Goal: Task Accomplishment & Management: Manage account settings

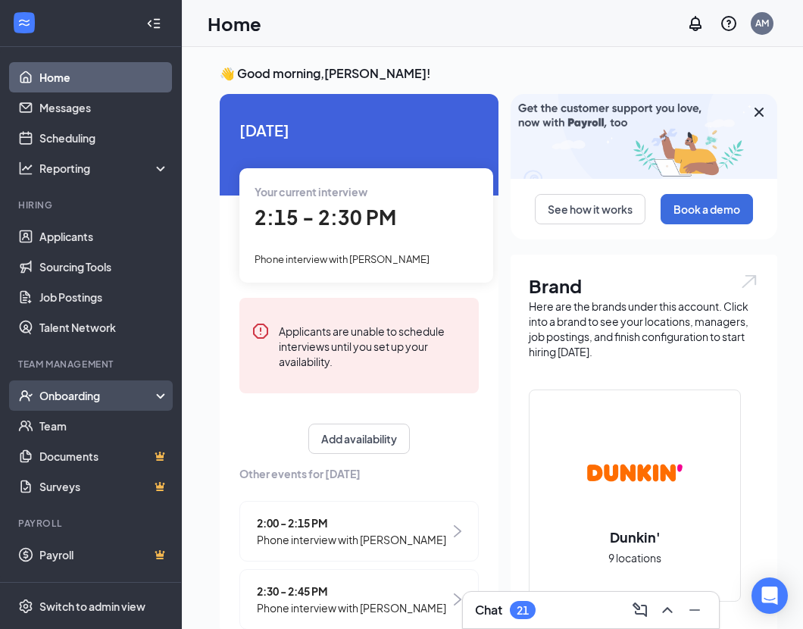
click at [98, 392] on div "Onboarding" at bounding box center [97, 395] width 117 height 15
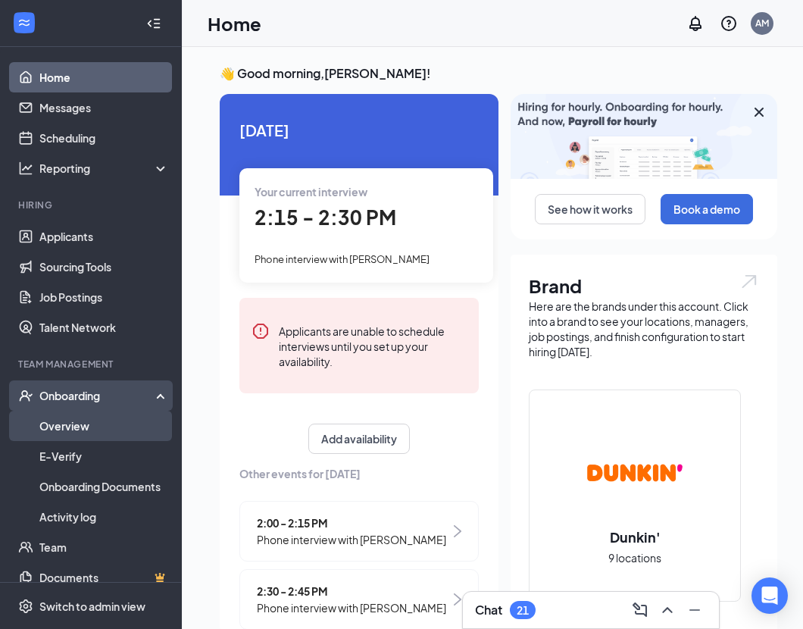
click at [90, 422] on link "Overview" at bounding box center [104, 426] width 130 height 30
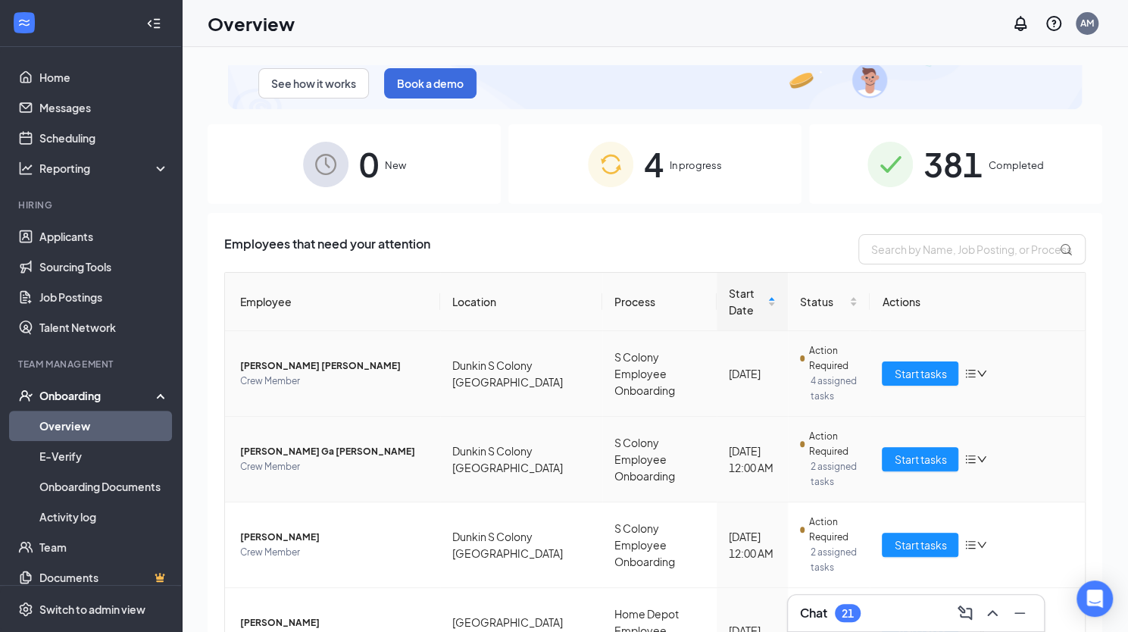
scroll to position [79, 0]
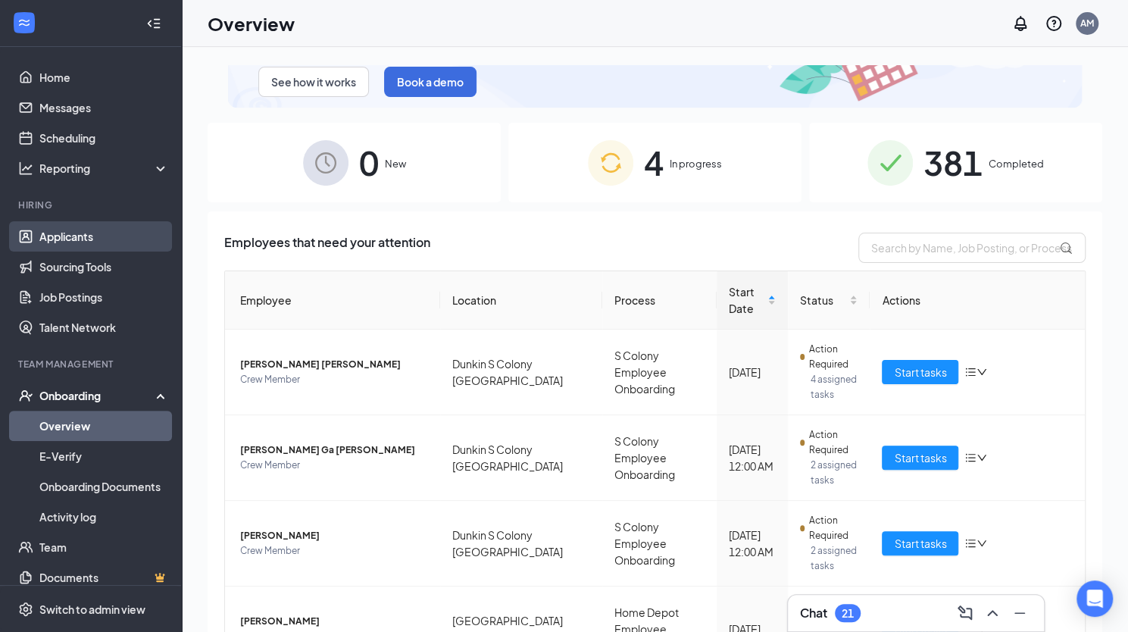
click at [86, 236] on link "Applicants" at bounding box center [104, 236] width 130 height 30
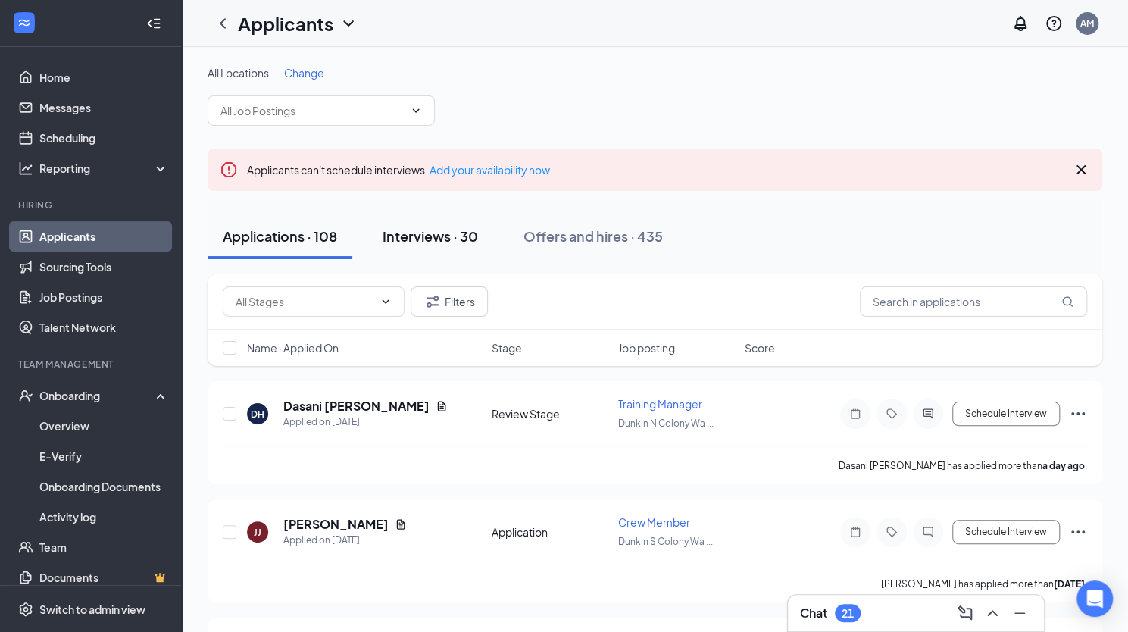
click at [459, 229] on div "Interviews · 30" at bounding box center [430, 236] width 95 height 19
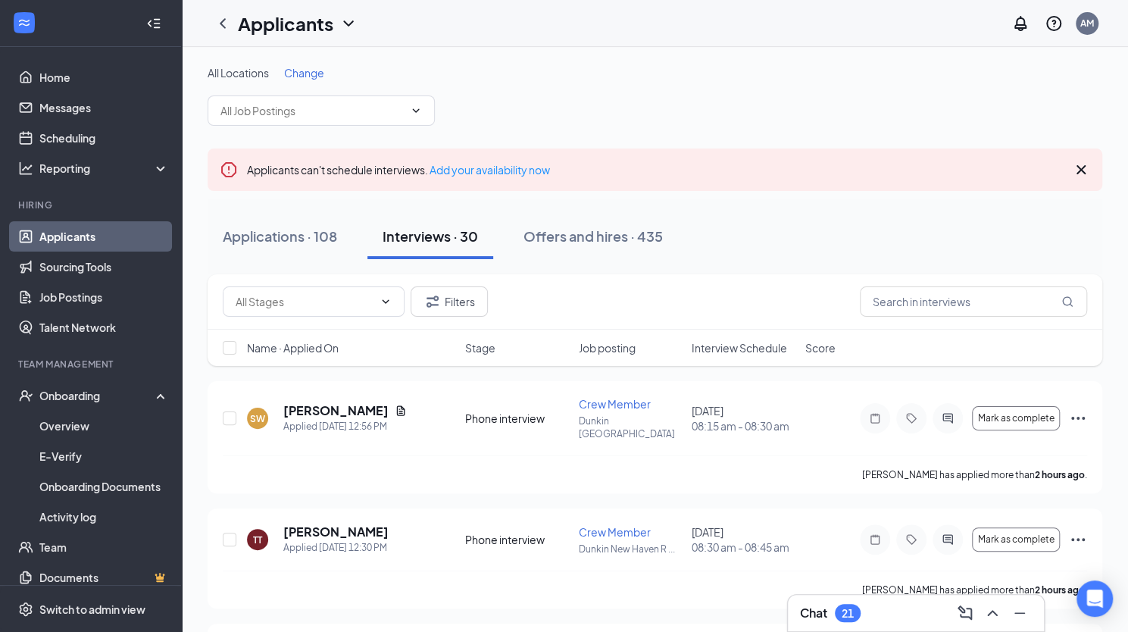
click at [765, 349] on span "Interview Schedule" at bounding box center [739, 347] width 95 height 15
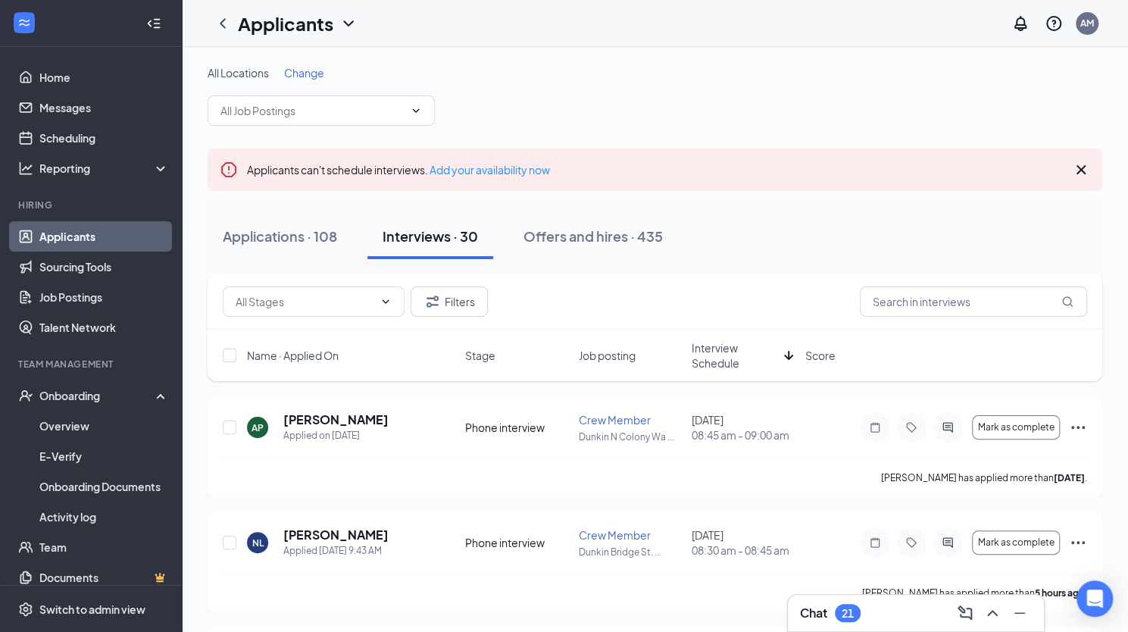
click at [731, 354] on span "Interview Schedule" at bounding box center [735, 355] width 86 height 30
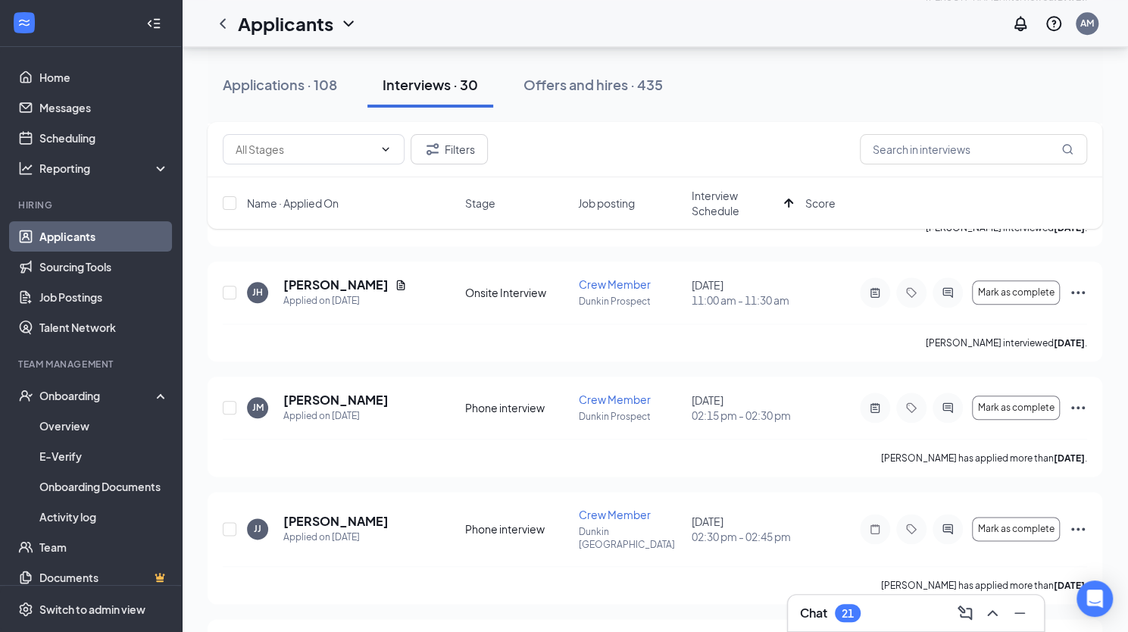
scroll to position [825, 0]
click at [814, 403] on span "Mark as complete" at bounding box center [1016, 408] width 77 height 11
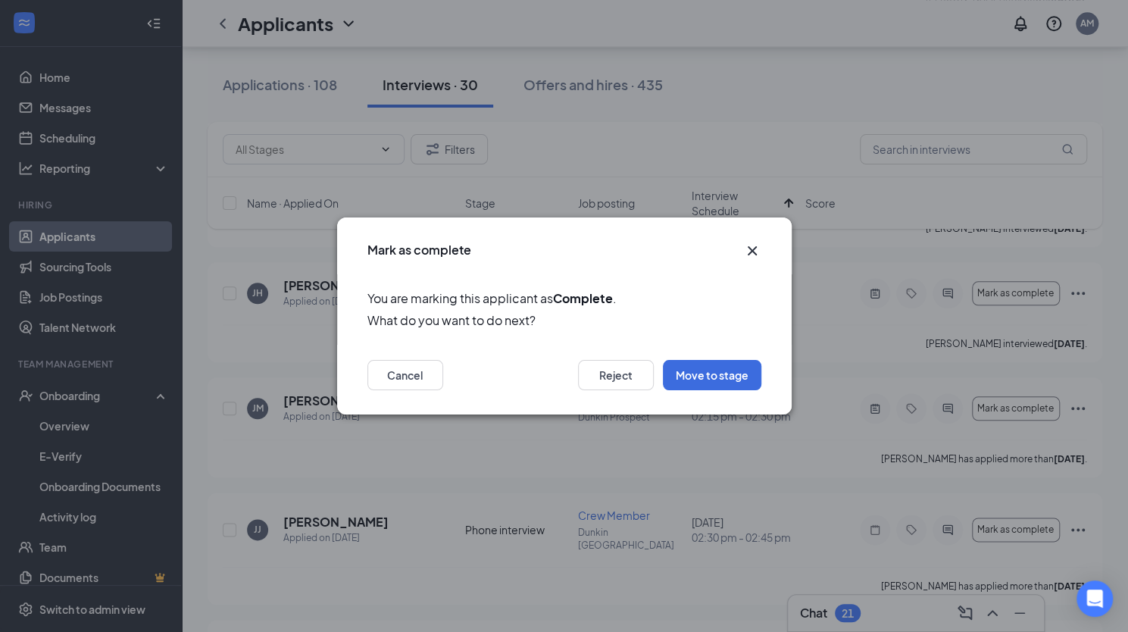
click at [755, 248] on icon "Cross" at bounding box center [751, 250] width 9 height 9
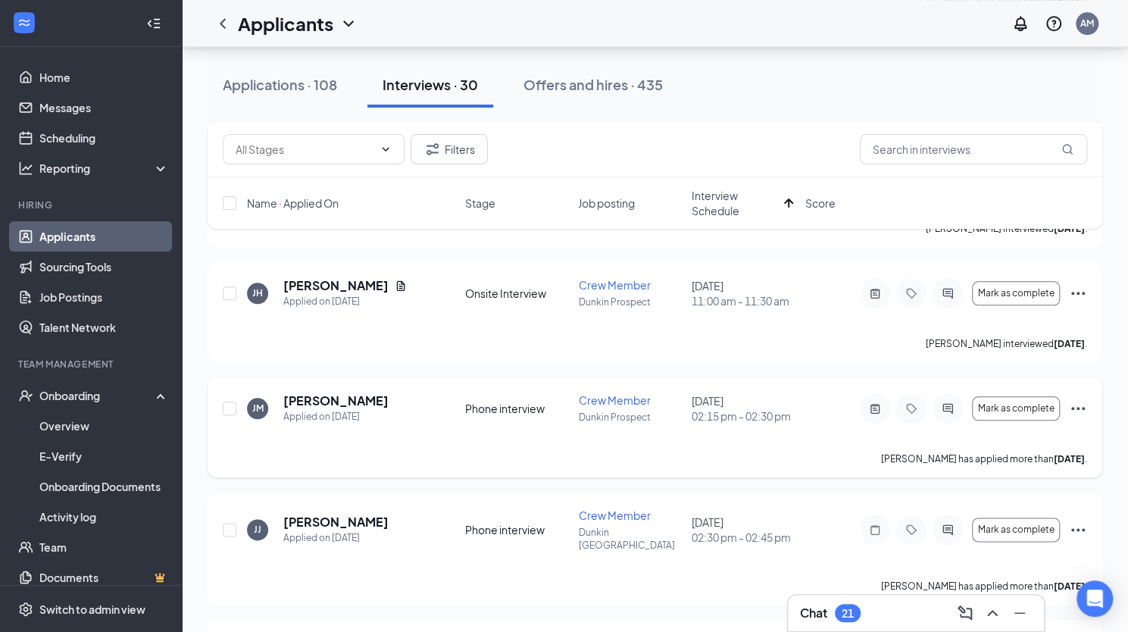
click at [814, 407] on icon "Ellipses" at bounding box center [1078, 408] width 14 height 3
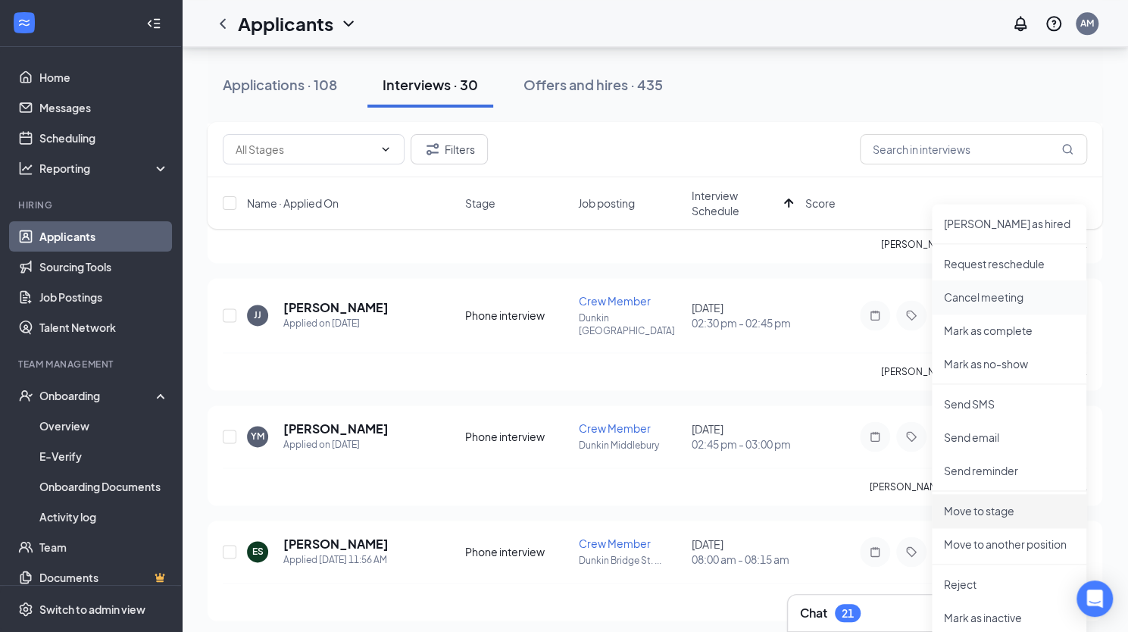
scroll to position [1041, 0]
click at [814, 539] on p "Move to another position" at bounding box center [1009, 542] width 130 height 15
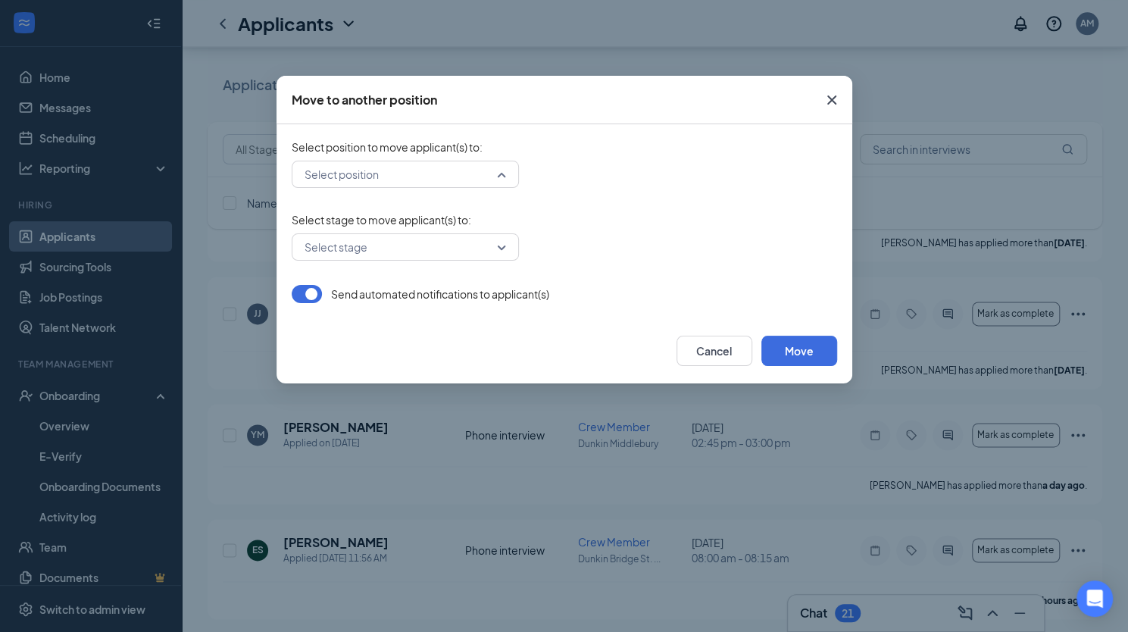
click at [505, 180] on div "Select position" at bounding box center [405, 174] width 227 height 27
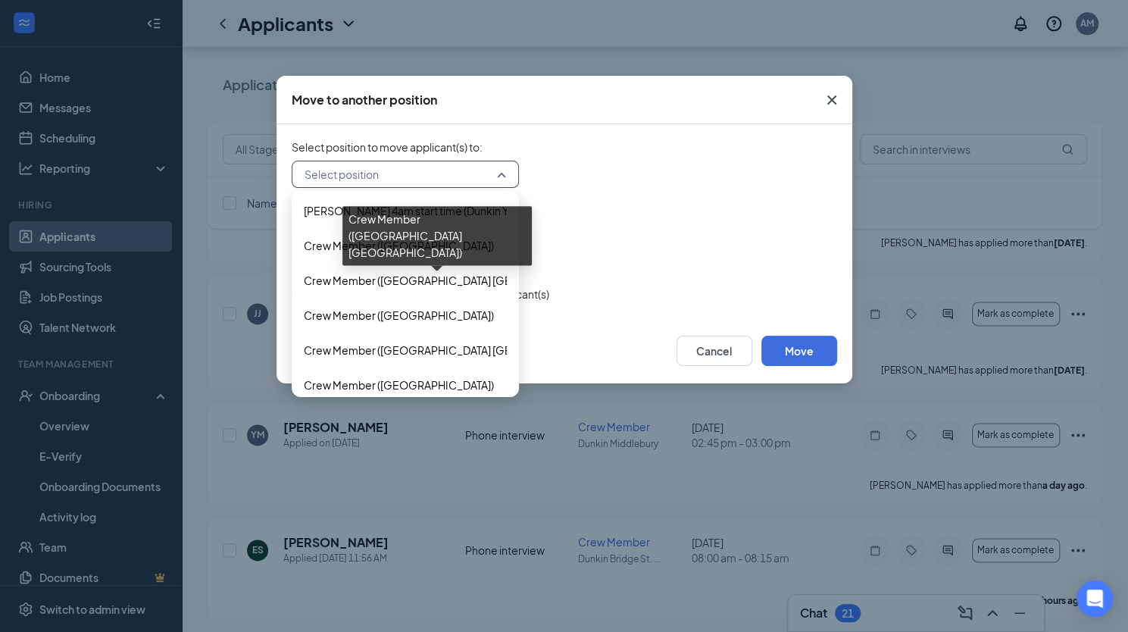
scroll to position [561, 0]
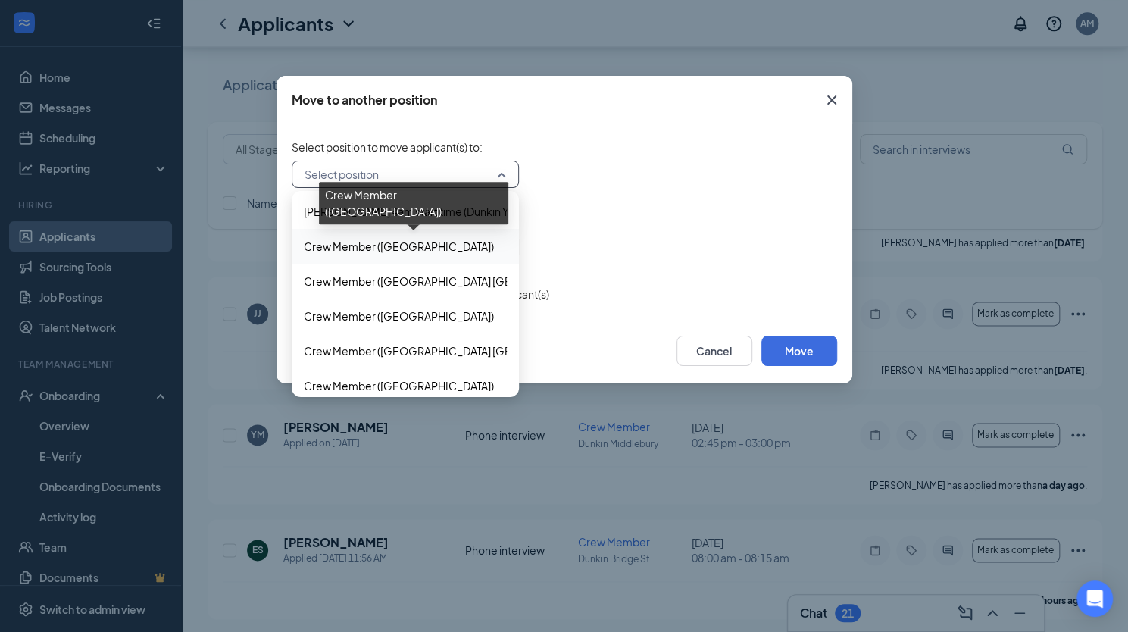
click at [409, 243] on span "Crew Member ([GEOGRAPHIC_DATA])" at bounding box center [399, 246] width 190 height 17
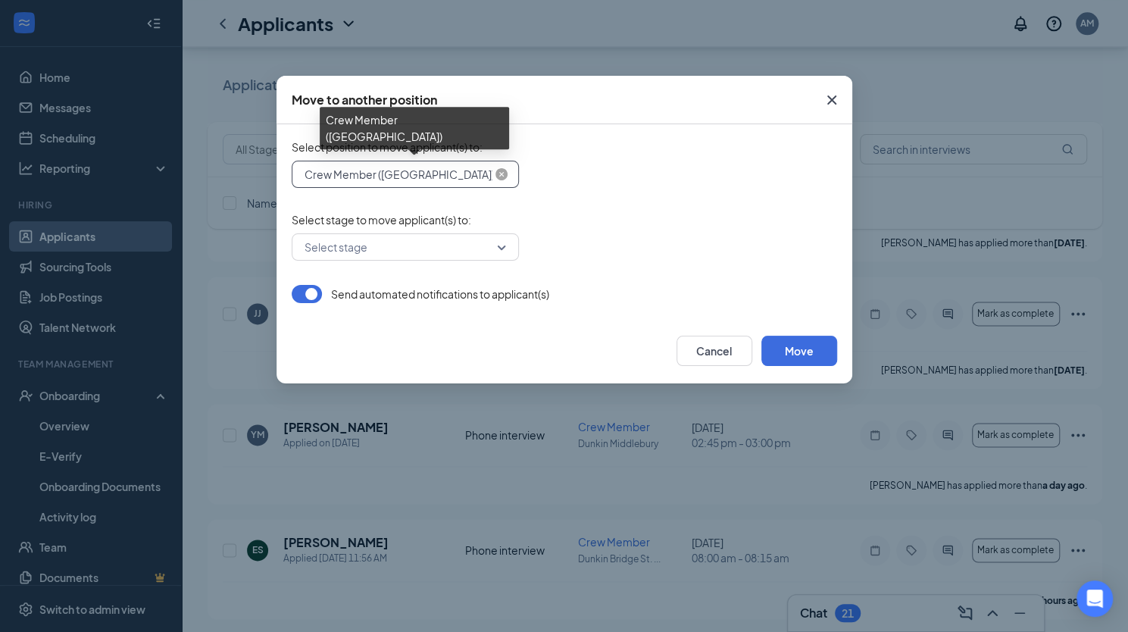
click at [485, 176] on span "Crew Member ([GEOGRAPHIC_DATA])" at bounding box center [400, 174] width 190 height 23
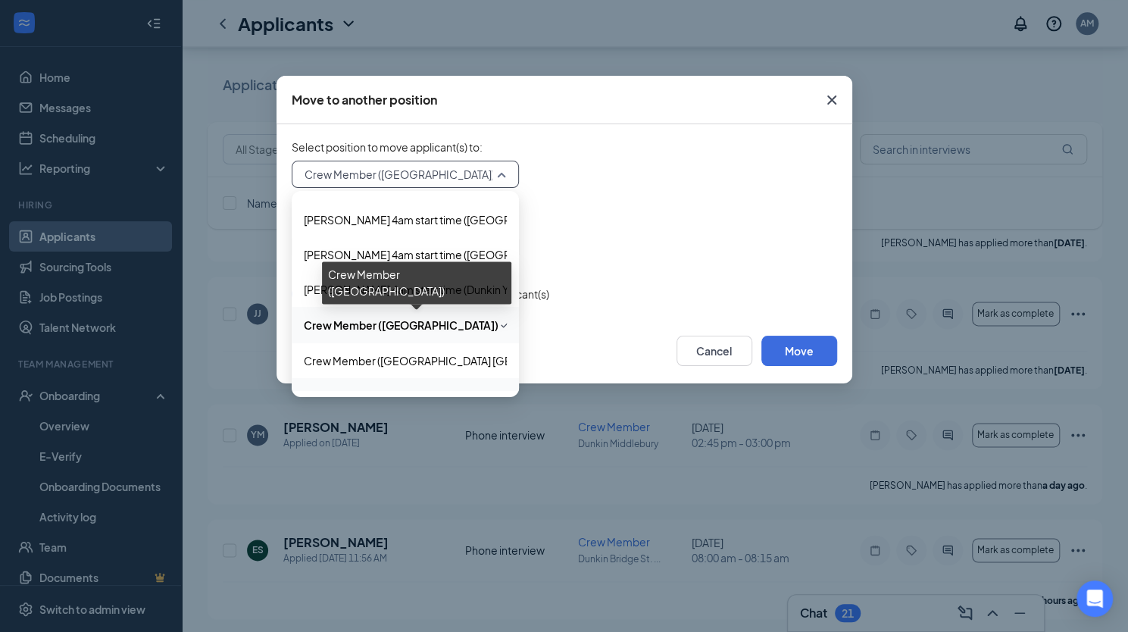
scroll to position [486, 0]
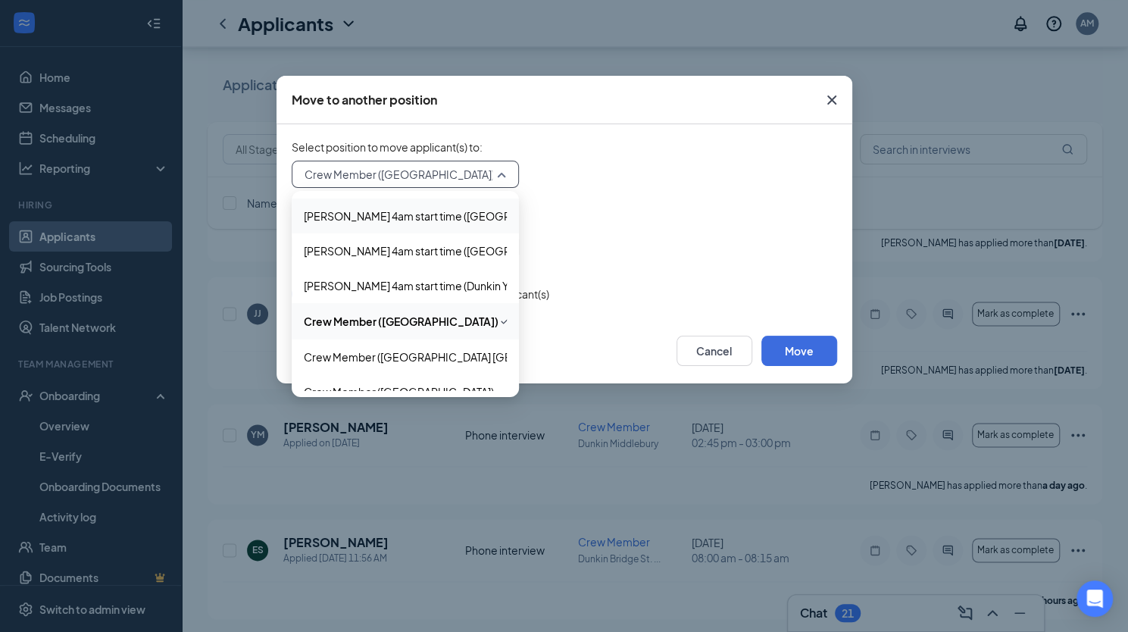
click at [629, 170] on div "Crew Member ([GEOGRAPHIC_DATA]) 255981 255954 255963 Assistant Manager ([GEOGRA…" at bounding box center [564, 174] width 545 height 27
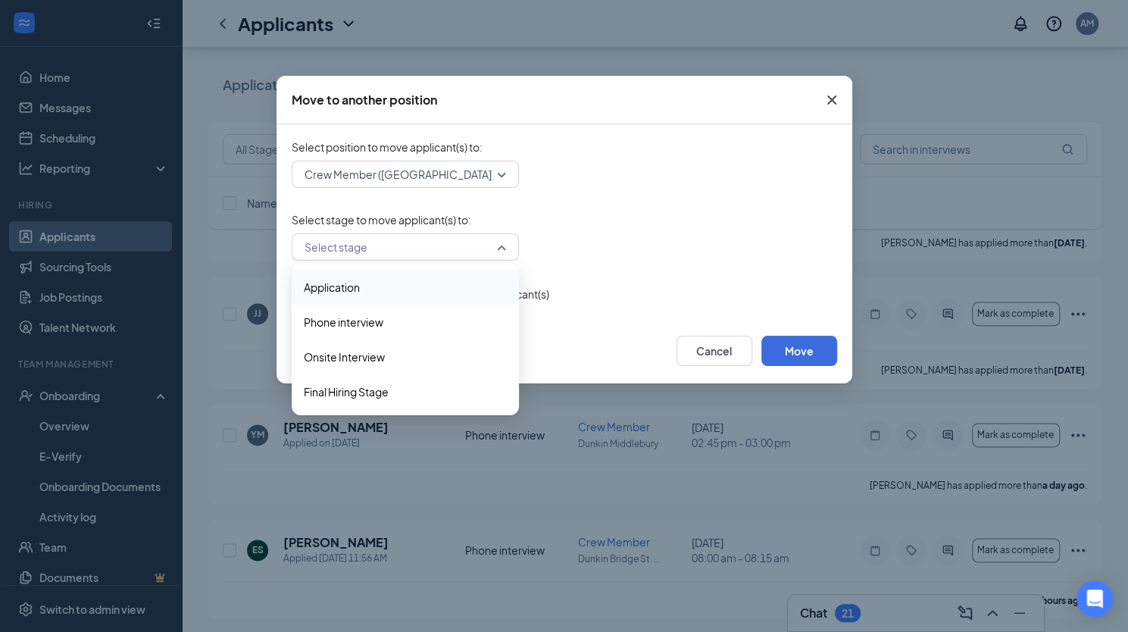
click at [500, 241] on div "Select stage" at bounding box center [405, 246] width 227 height 27
click at [353, 323] on span "Phone interview" at bounding box center [344, 322] width 80 height 17
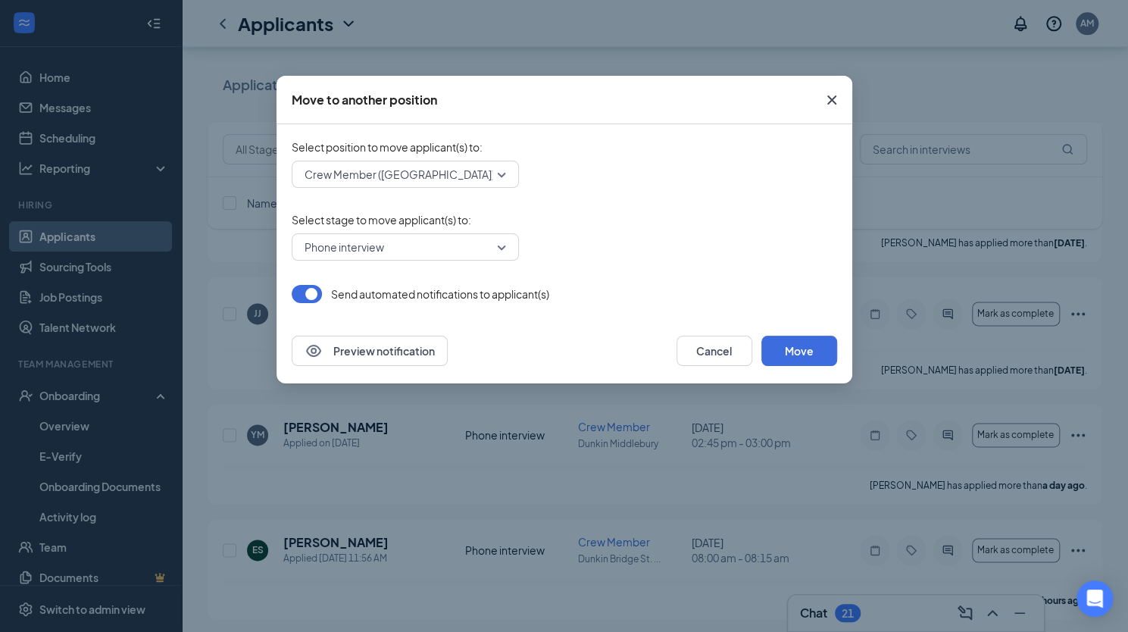
click at [314, 286] on button "button" at bounding box center [307, 294] width 30 height 18
click at [809, 346] on button "Move" at bounding box center [799, 351] width 76 height 30
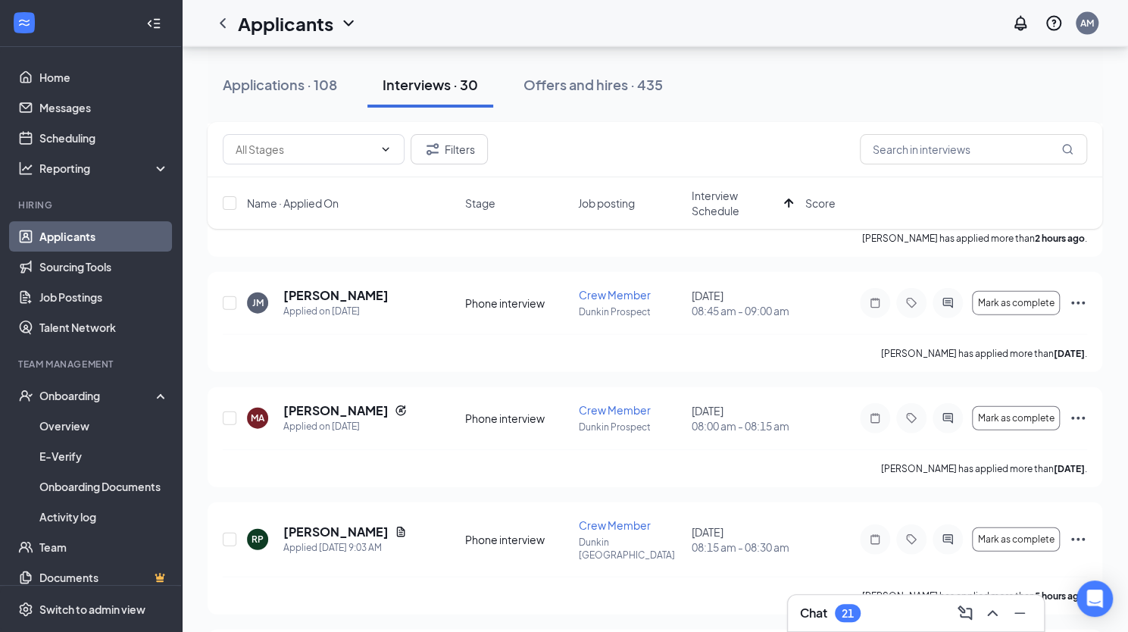
scroll to position [2007, 0]
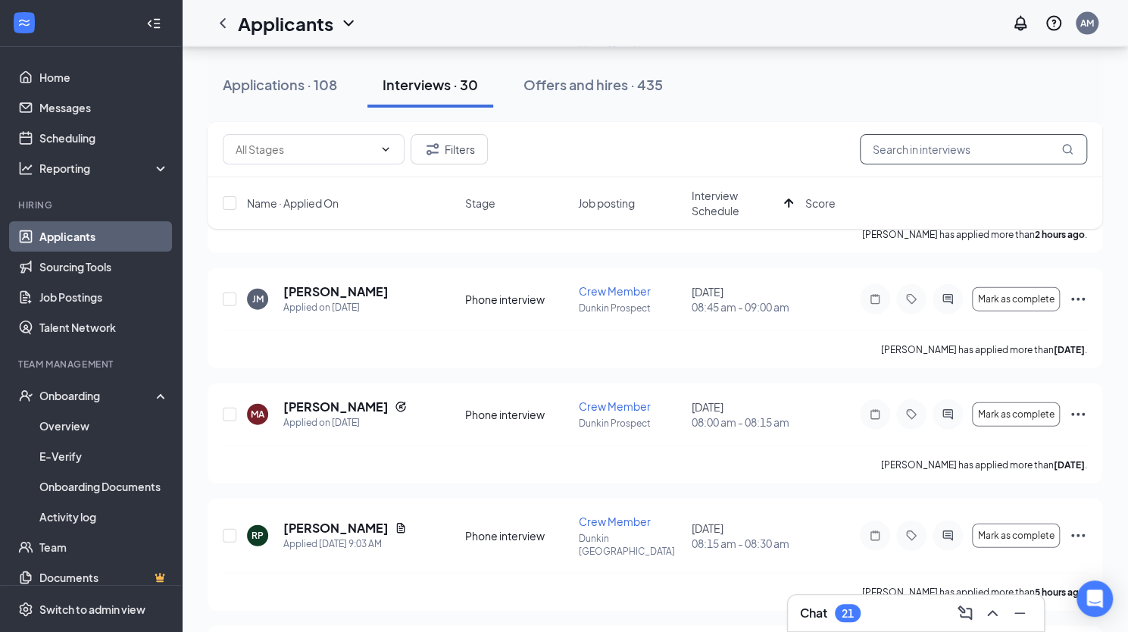
click at [814, 152] on input "text" at bounding box center [973, 149] width 227 height 30
type input "jer"
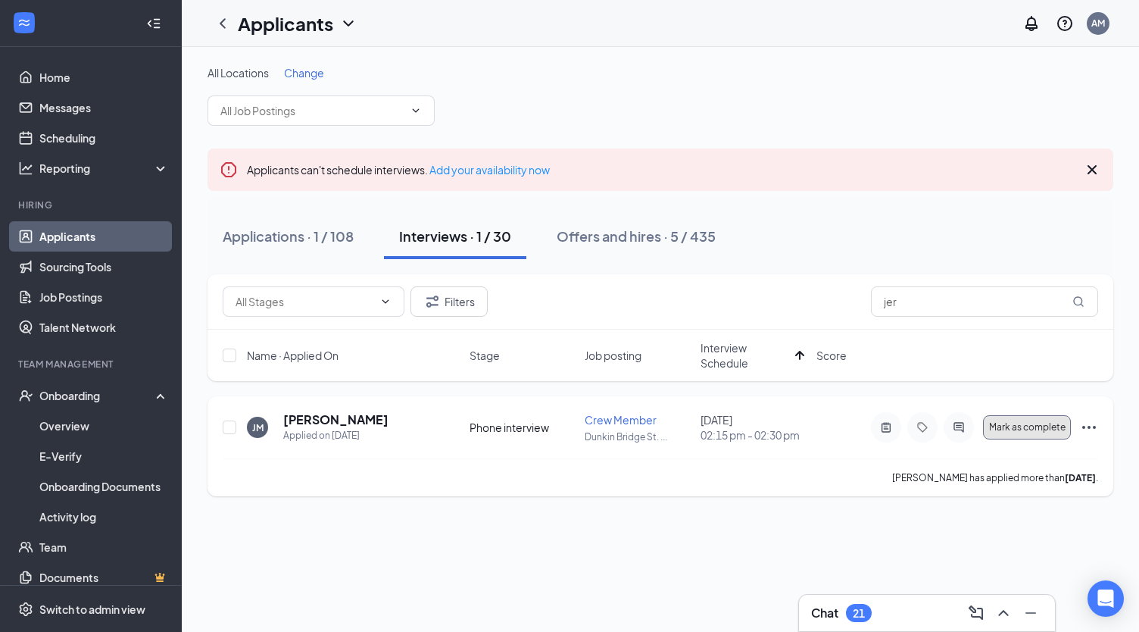
click at [814, 430] on span "Mark as complete" at bounding box center [1027, 427] width 77 height 11
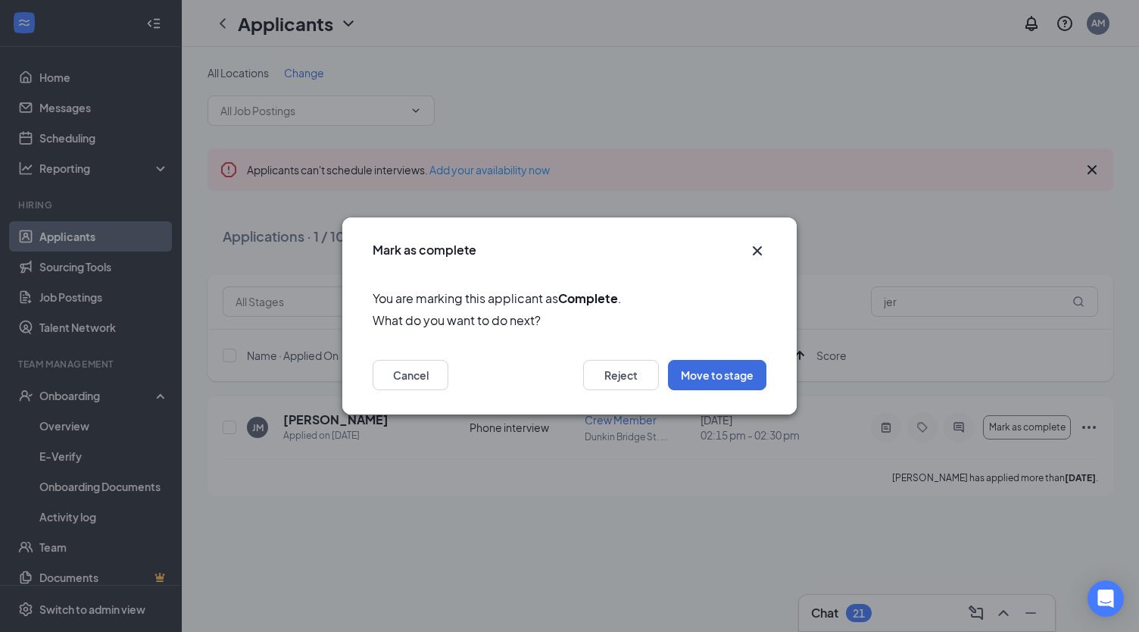
click at [758, 249] on icon "Cross" at bounding box center [757, 250] width 9 height 9
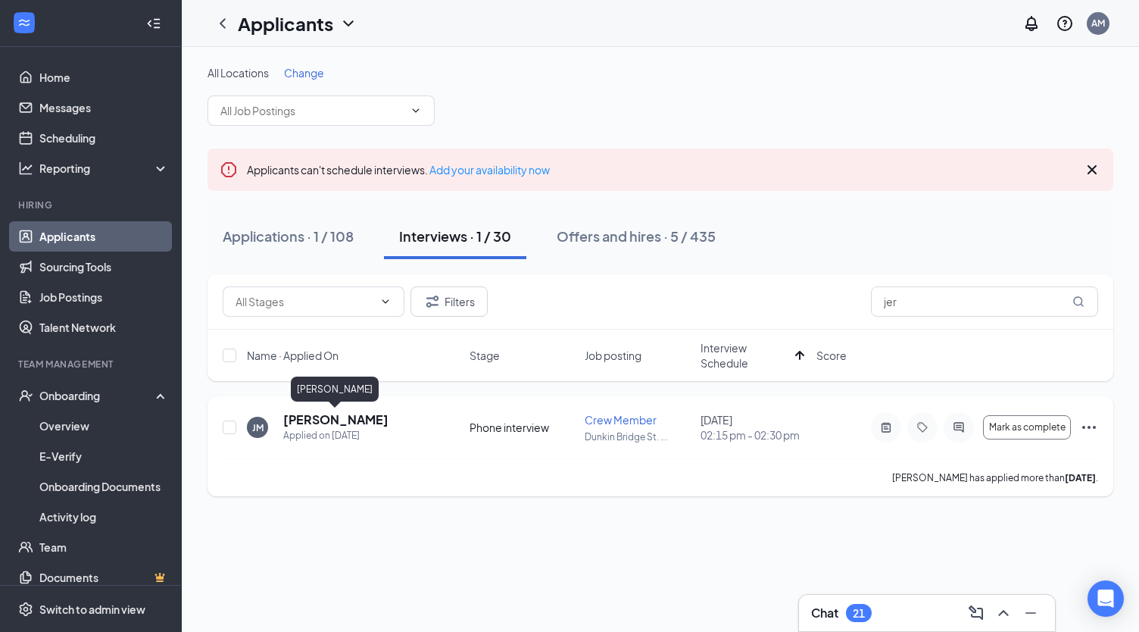
click at [337, 424] on h5 "[PERSON_NAME]" at bounding box center [335, 419] width 105 height 17
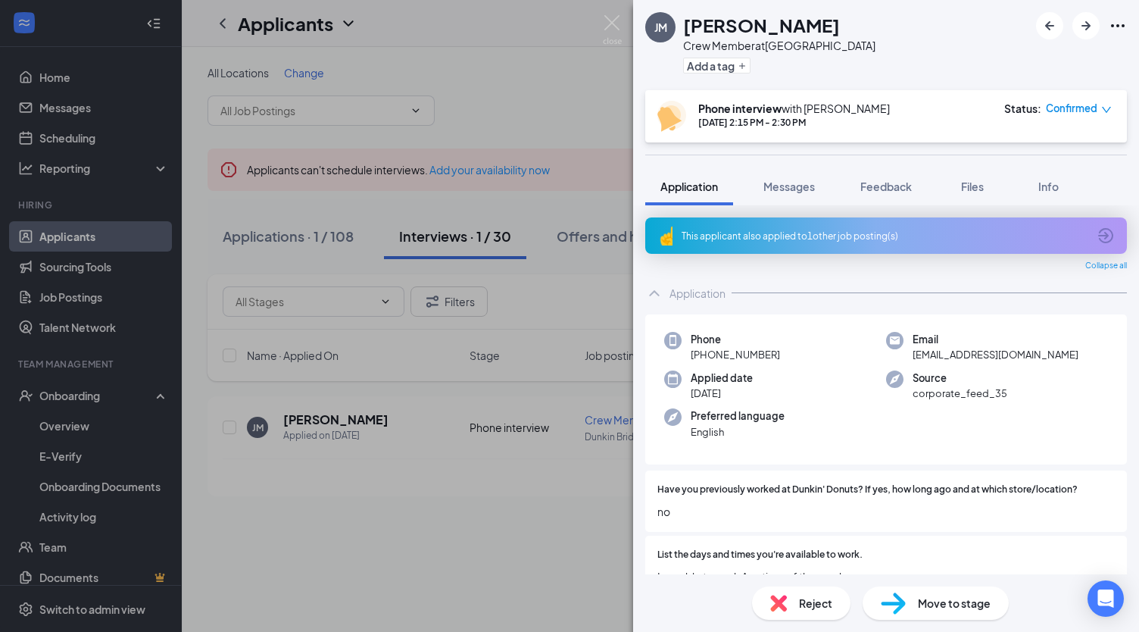
click at [774, 237] on div "This applicant also applied to 1 other job posting(s)" at bounding box center [885, 236] width 406 height 13
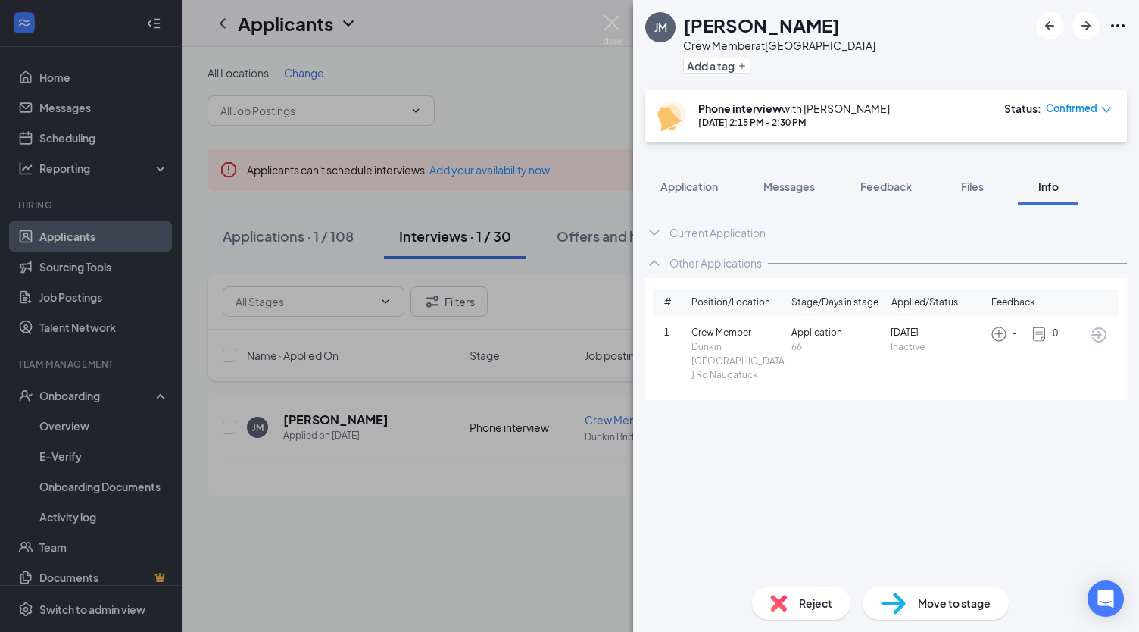
click at [774, 237] on div "Current Application" at bounding box center [886, 232] width 482 height 30
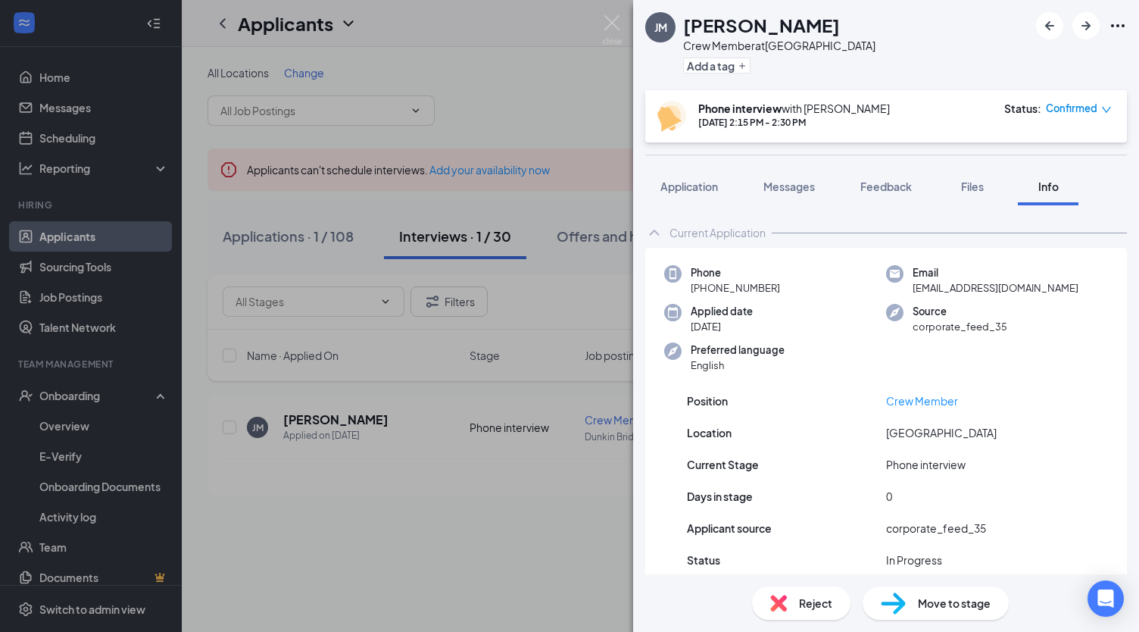
click at [493, 549] on div "[PERSON_NAME] Crew Member at [GEOGRAPHIC_DATA] [GEOGRAPHIC_DATA] Add a tag Phon…" at bounding box center [569, 316] width 1139 height 632
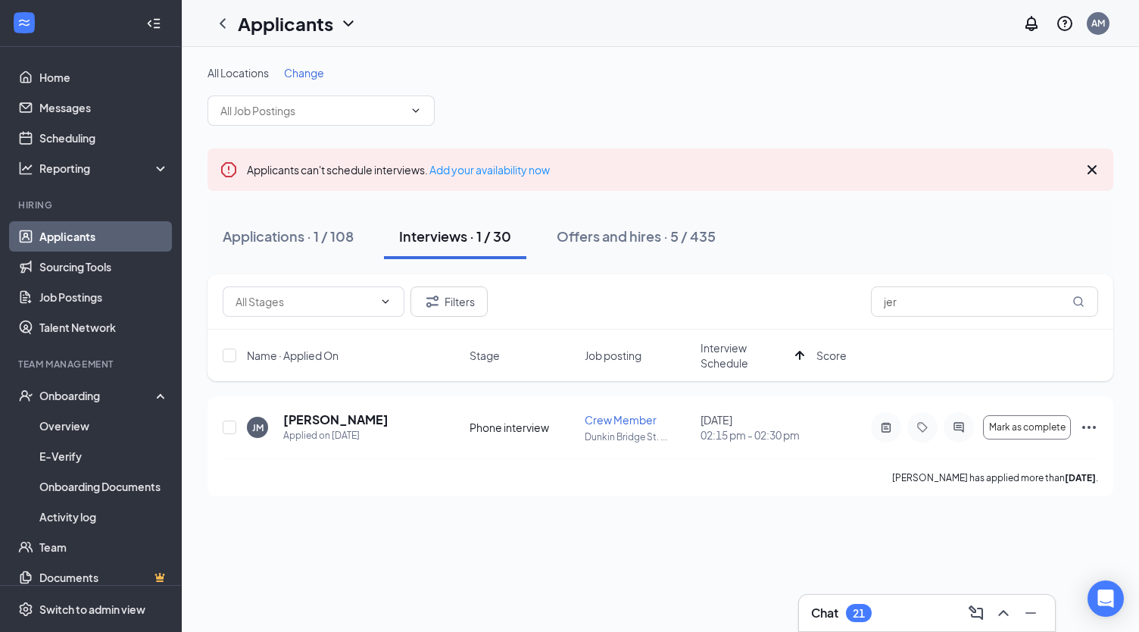
click at [228, 163] on icon "Error" at bounding box center [228, 169] width 15 height 15
